Goal: Task Accomplishment & Management: Manage account settings

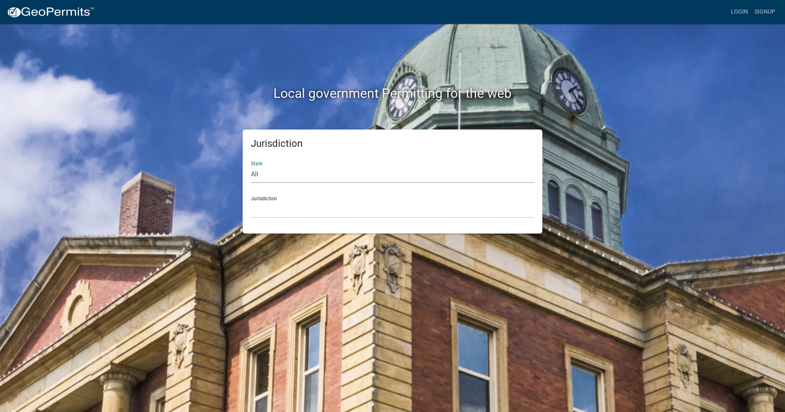
drag, startPoint x: 258, startPoint y: 175, endPoint x: 256, endPoint y: 181, distance: 6.3
click at [256, 181] on select "All [US_STATE] [US_STATE] [US_STATE] [US_STATE] [US_STATE] [US_STATE] [US_STATE…" at bounding box center [392, 174] width 283 height 17
select select "[US_STATE]"
click at [251, 166] on select "All [US_STATE] [US_STATE] [US_STATE] [US_STATE] [US_STATE] [US_STATE] [US_STATE…" at bounding box center [392, 174] width 283 height 17
click at [737, 12] on link "Login" at bounding box center [740, 12] width 24 height 16
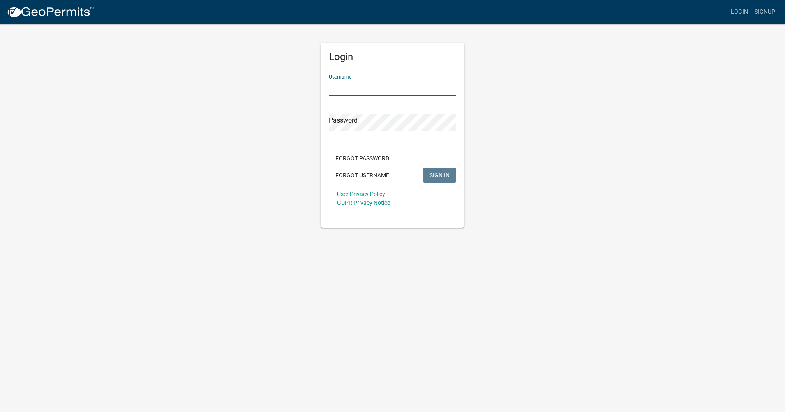
click at [384, 89] on input "Username" at bounding box center [392, 87] width 127 height 17
type input "achdonaldhughes"
click at [379, 159] on button "Forgot Password" at bounding box center [362, 158] width 67 height 15
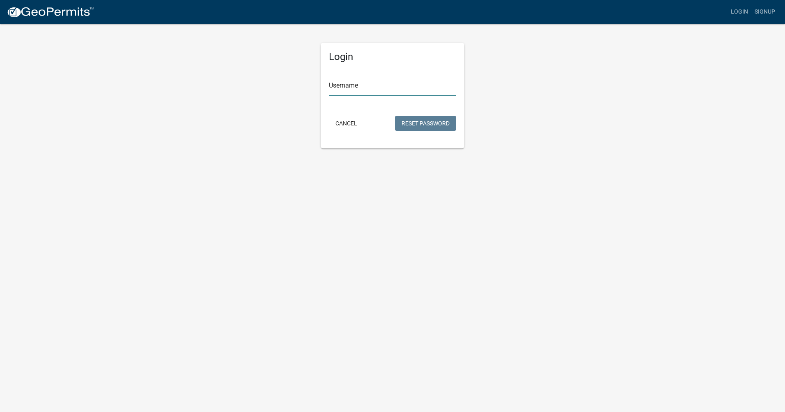
click at [387, 85] on input "Username" at bounding box center [392, 87] width 127 height 17
type input "achdonaldhughes"
click at [417, 124] on button "Reset Password" at bounding box center [425, 123] width 61 height 15
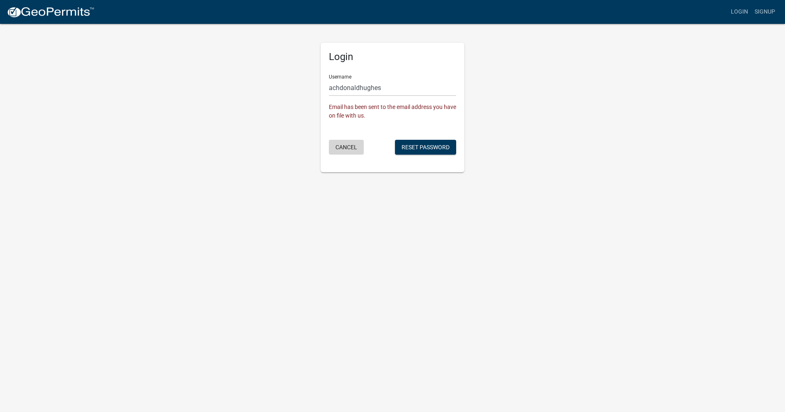
click at [348, 148] on button "Cancel" at bounding box center [346, 147] width 35 height 15
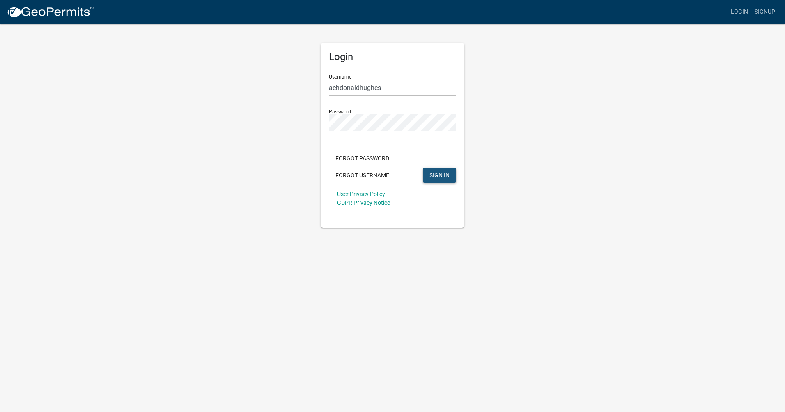
click at [447, 172] on span "SIGN IN" at bounding box center [440, 174] width 20 height 7
click at [453, 175] on button "SIGN IN" at bounding box center [439, 175] width 33 height 15
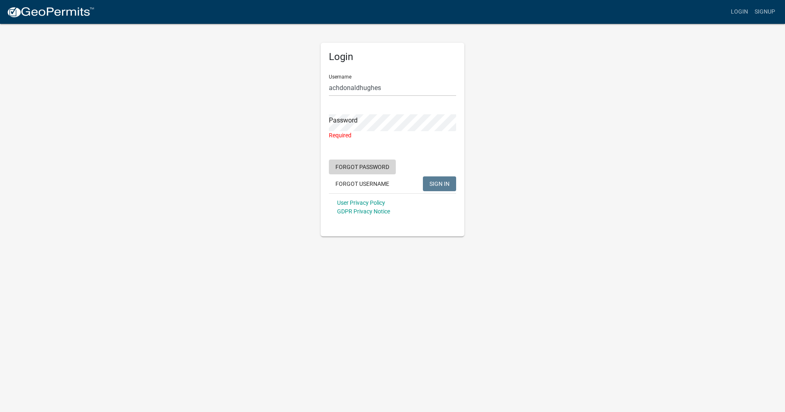
click at [341, 168] on button "Forgot Password" at bounding box center [362, 166] width 67 height 15
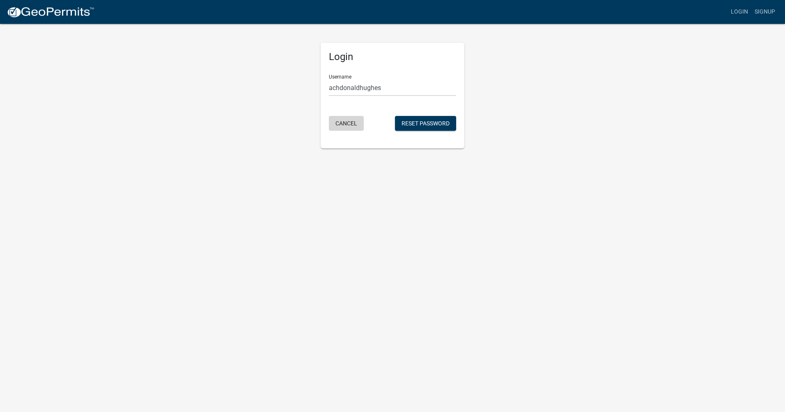
click at [355, 122] on button "Cancel" at bounding box center [346, 123] width 35 height 15
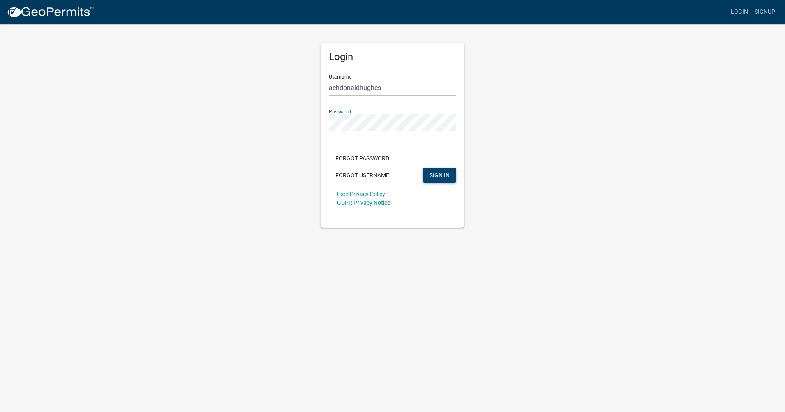
click at [444, 176] on span "SIGN IN" at bounding box center [440, 174] width 20 height 7
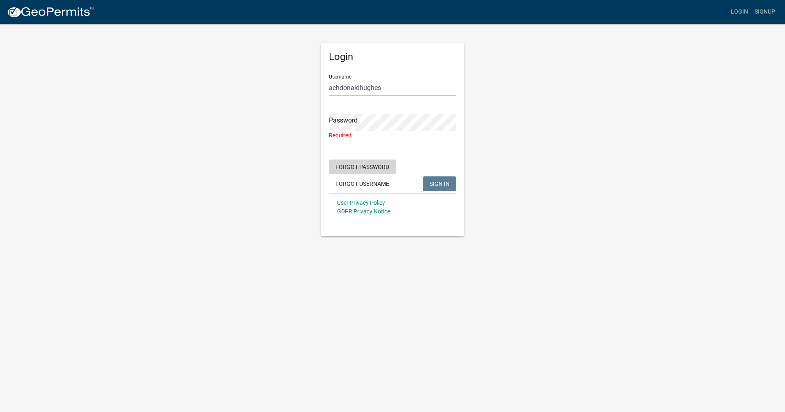
click at [362, 166] on button "Forgot Password" at bounding box center [362, 166] width 67 height 15
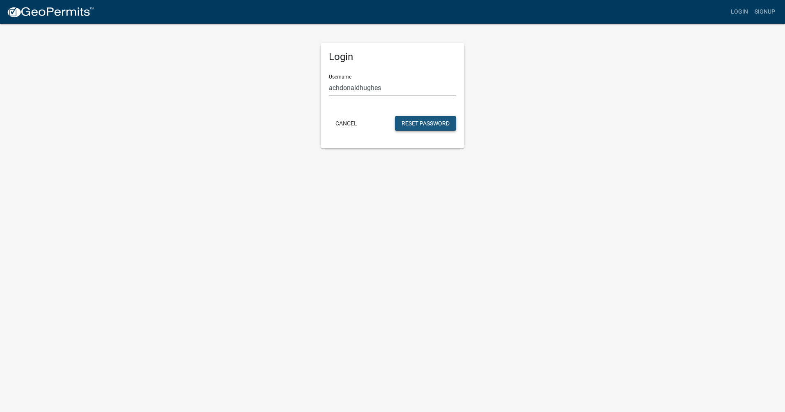
click at [420, 123] on button "Reset Password" at bounding box center [425, 123] width 61 height 15
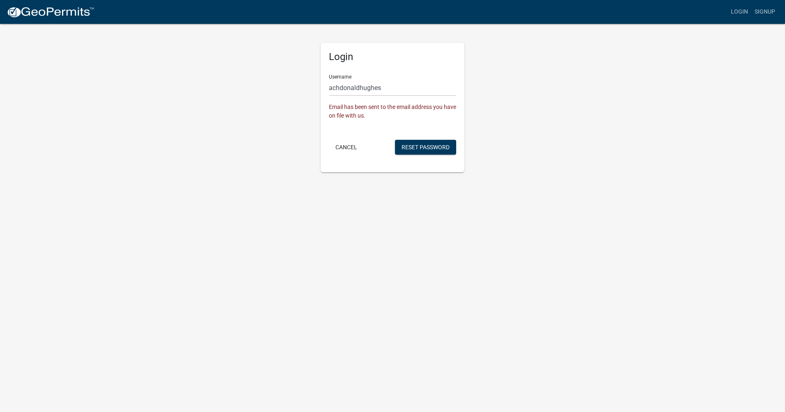
click at [407, 157] on div "Login Username achdonaldhughes Email has been sent to the email address you hav…" at bounding box center [393, 107] width 144 height 129
click at [407, 145] on button "Reset Password" at bounding box center [425, 147] width 61 height 15
click at [428, 145] on button "Reset Password" at bounding box center [425, 147] width 61 height 15
click at [350, 145] on button "Cancel" at bounding box center [346, 147] width 35 height 15
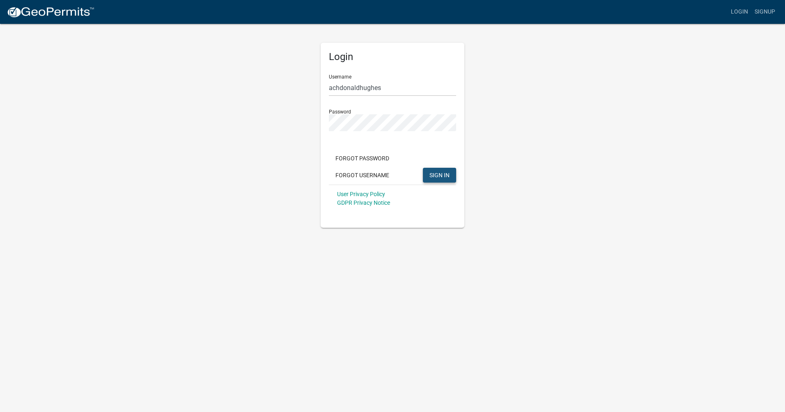
click at [449, 175] on span "SIGN IN" at bounding box center [440, 174] width 20 height 7
